Goal: Go to known website: Access a specific website the user already knows

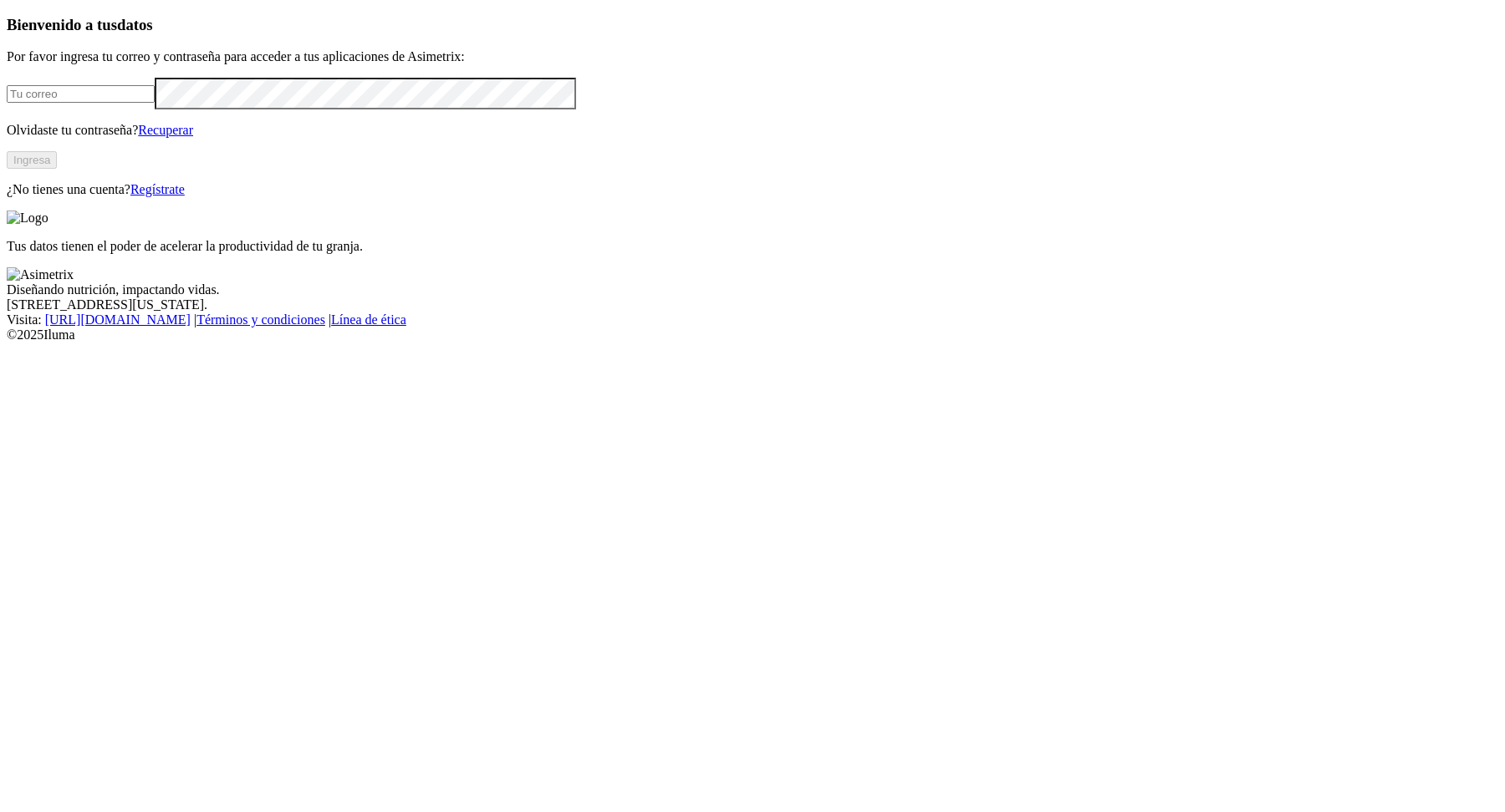
click at [155, 103] on input "email" at bounding box center [80, 94] width 148 height 18
type input "laura.posada@premexcorp.com"
click at [57, 169] on button "Ingresa" at bounding box center [32, 160] width 50 height 18
